Goal: Task Accomplishment & Management: Complete application form

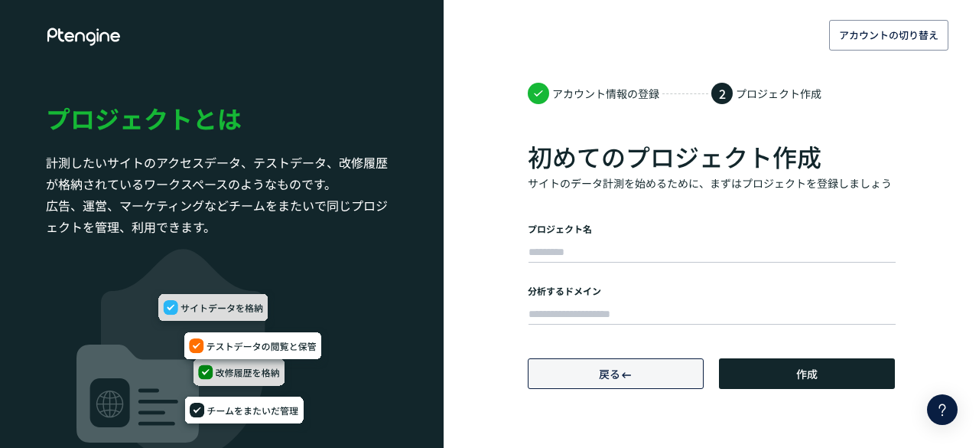
click at [640, 371] on button "戻る" at bounding box center [616, 373] width 176 height 31
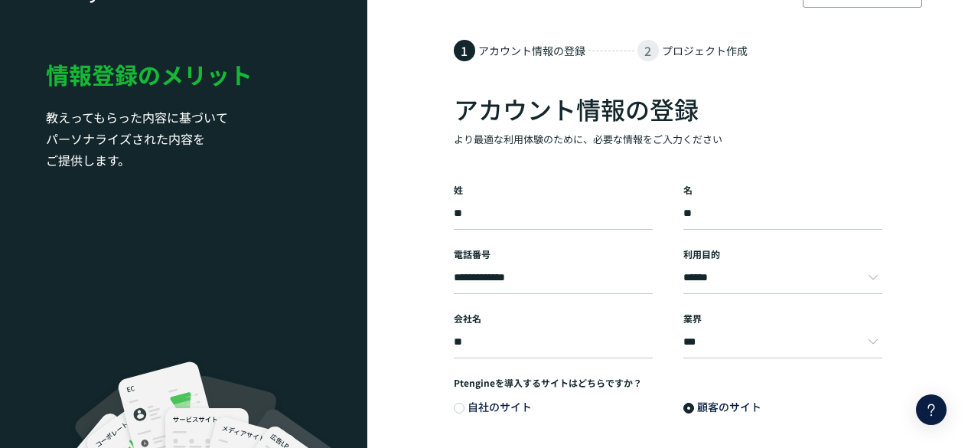
scroll to position [84, 0]
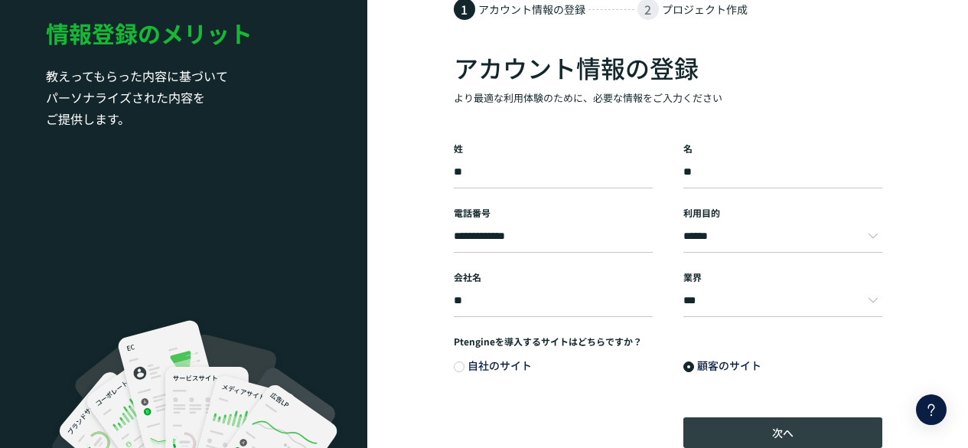
click at [841, 444] on button "次へ" at bounding box center [782, 432] width 199 height 31
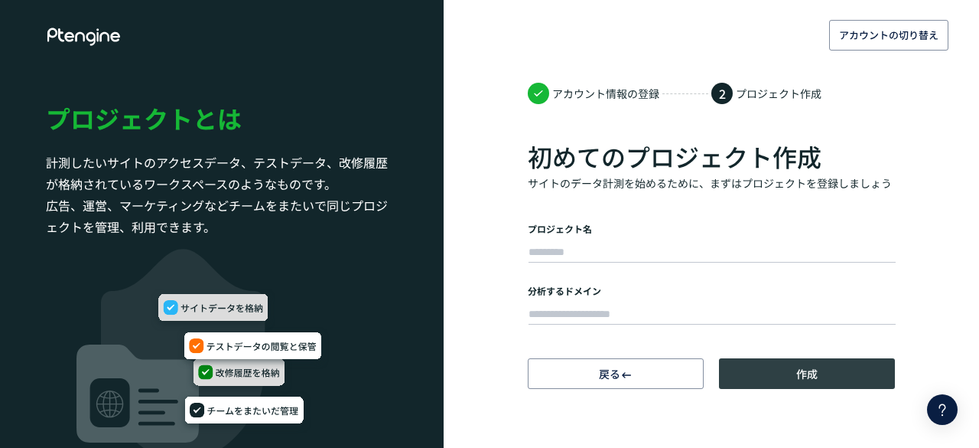
click at [818, 366] on button "作成" at bounding box center [807, 373] width 176 height 31
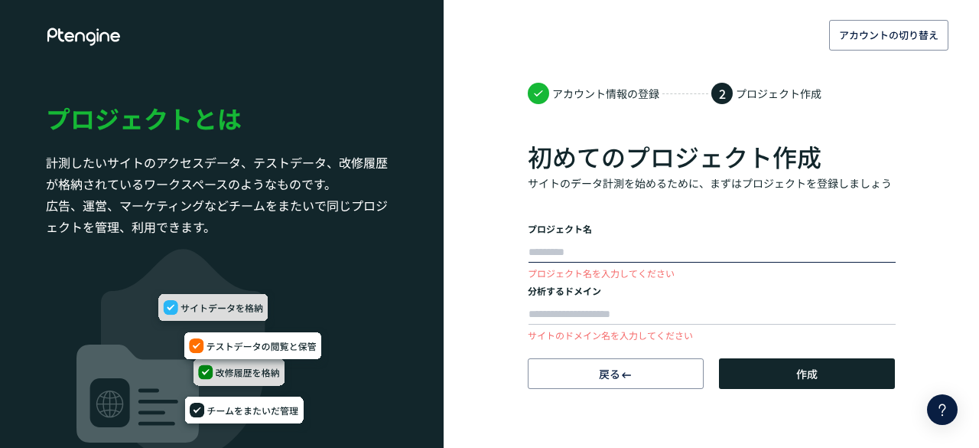
click at [688, 249] on input "text" at bounding box center [712, 252] width 367 height 21
type input "*"
click at [729, 232] on label "プロジェクト名" at bounding box center [711, 228] width 367 height 13
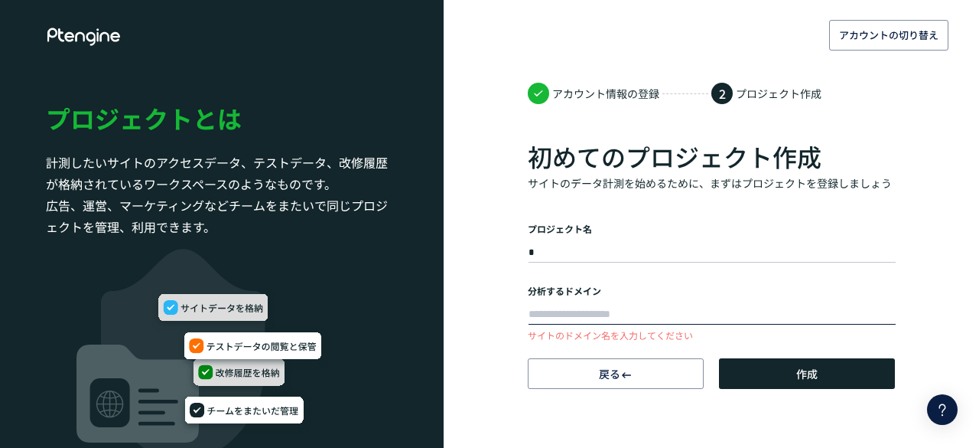
click at [577, 317] on input "text" at bounding box center [712, 314] width 367 height 21
type input "*"
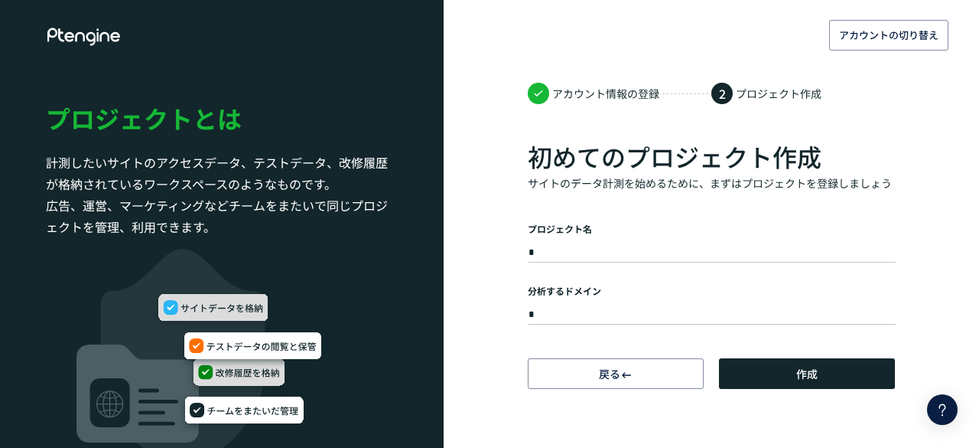
click at [789, 356] on div "アカウント情報の登録 2 プロジェクト作成 初めてのプロジェクト作成 サイトのデータ計測を始めるために、まずはプロジェクトを登録しましょう プロジェクト名 *…" at bounding box center [711, 234] width 367 height 309
click at [793, 377] on button "作成" at bounding box center [807, 373] width 176 height 31
click at [690, 309] on input "*" at bounding box center [712, 314] width 367 height 21
click at [584, 249] on input "*" at bounding box center [712, 252] width 367 height 21
type input "***"
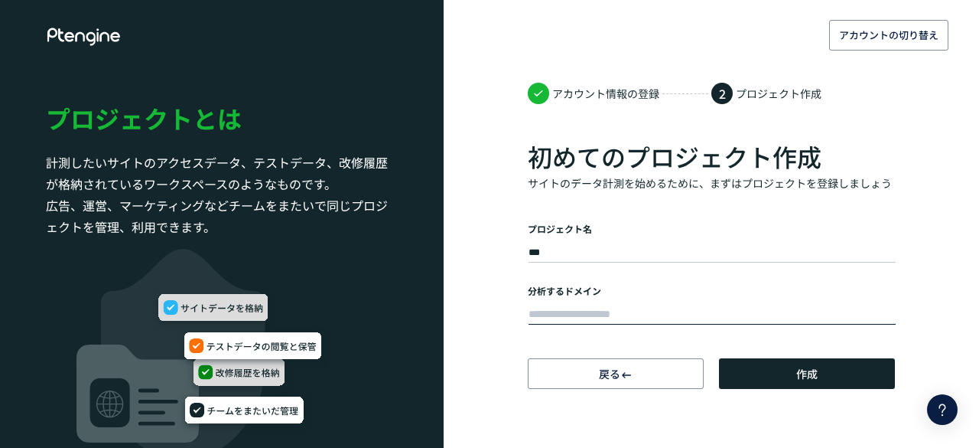
drag, startPoint x: 589, startPoint y: 317, endPoint x: 597, endPoint y: 313, distance: 9.6
click at [595, 314] on input "text" at bounding box center [712, 314] width 367 height 21
type input "**********"
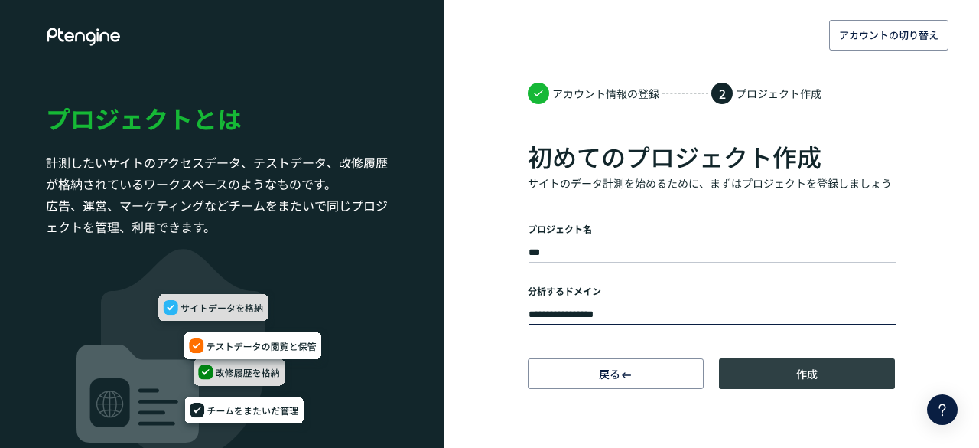
click at [781, 368] on button "作成" at bounding box center [807, 373] width 176 height 31
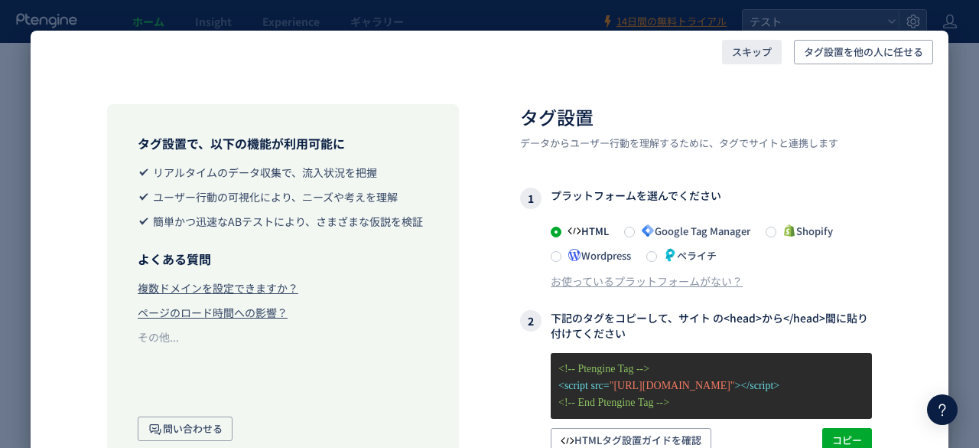
click at [754, 50] on span "スキップ" at bounding box center [752, 52] width 40 height 24
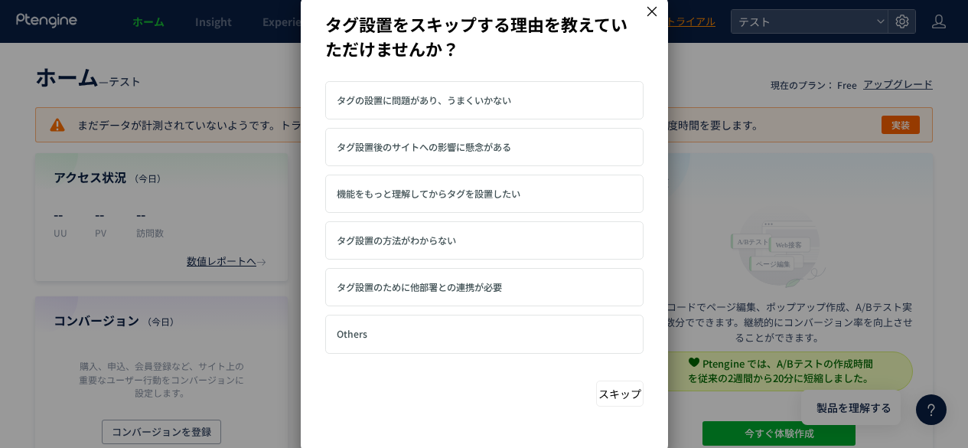
click at [610, 392] on button "スキップ" at bounding box center [619, 393] width 47 height 26
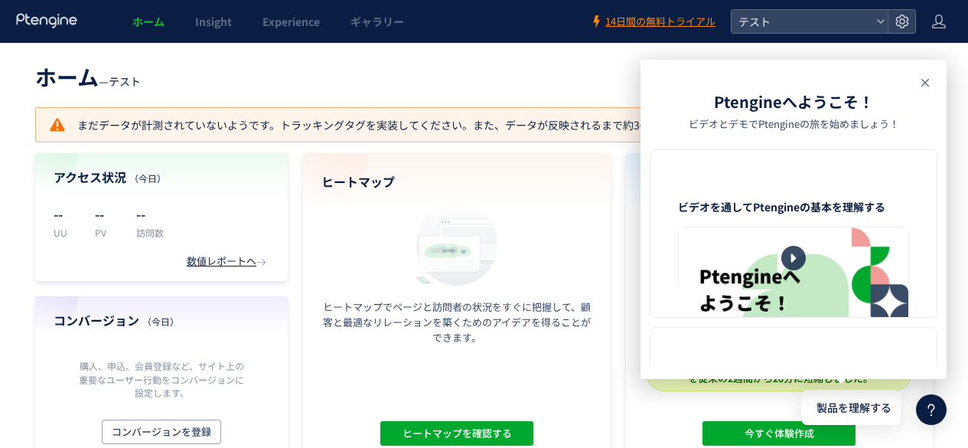
click at [928, 83] on icon at bounding box center [925, 82] width 18 height 18
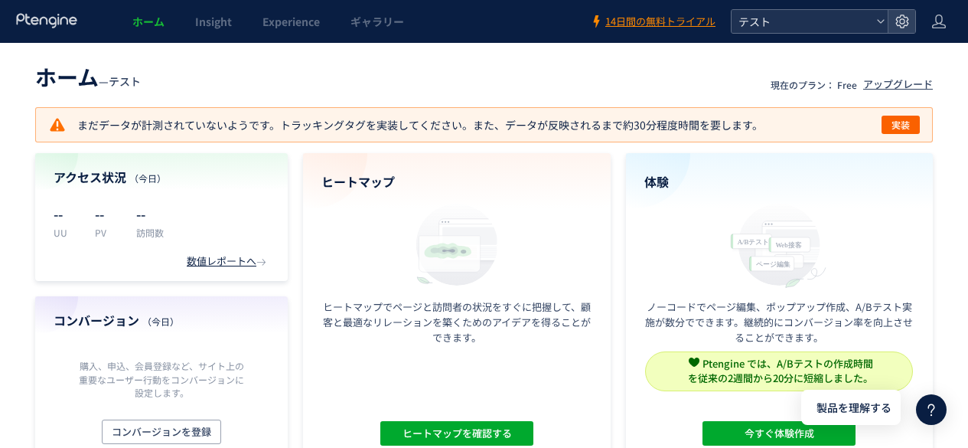
click at [864, 13] on span "テスト" at bounding box center [802, 21] width 136 height 23
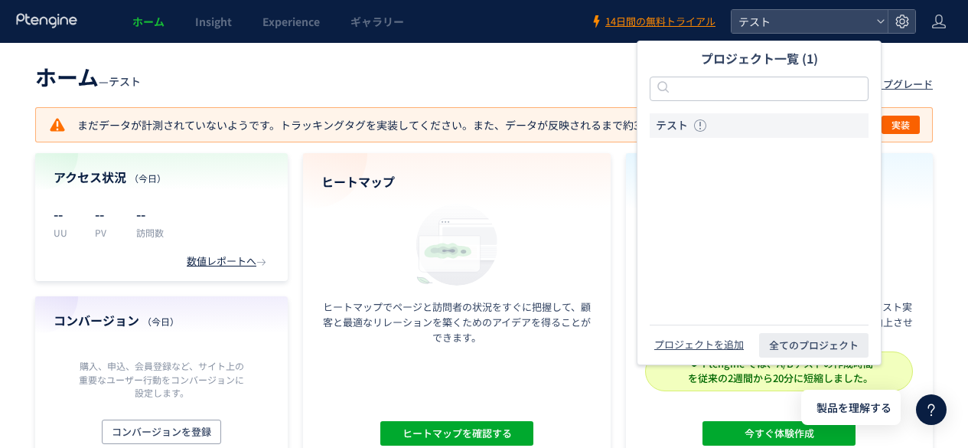
click at [517, 15] on div "ホーム Insight Experience ギャラリー" at bounding box center [295, 21] width 590 height 43
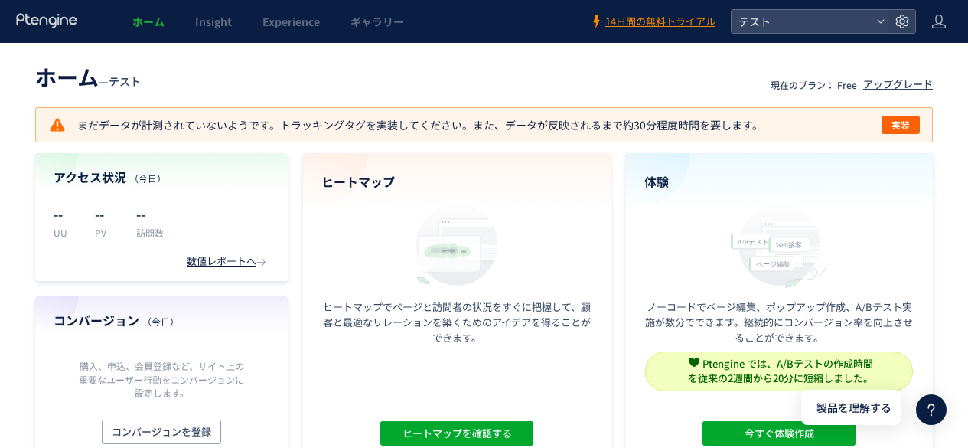
click at [46, 18] on use at bounding box center [46, 20] width 60 height 15
